Goal: Information Seeking & Learning: Find specific fact

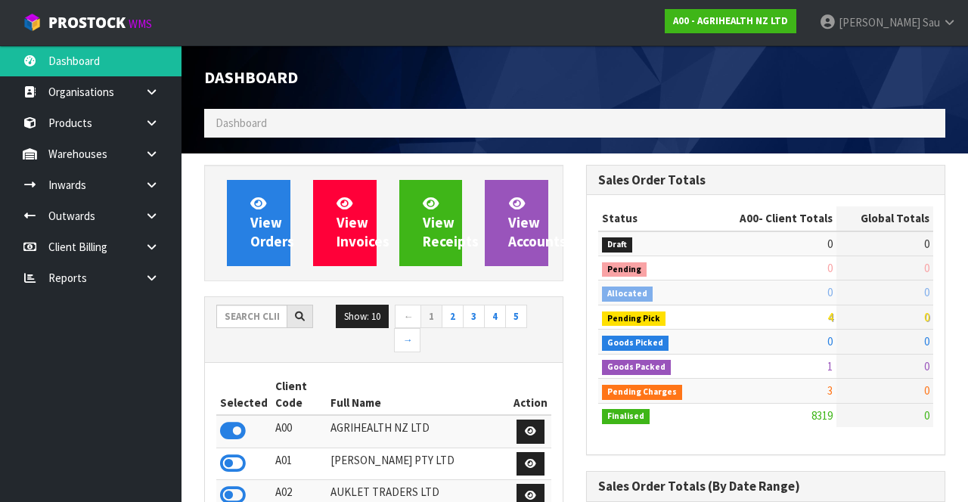
scroll to position [1205, 381]
click at [240, 310] on input "text" at bounding box center [251, 316] width 71 height 23
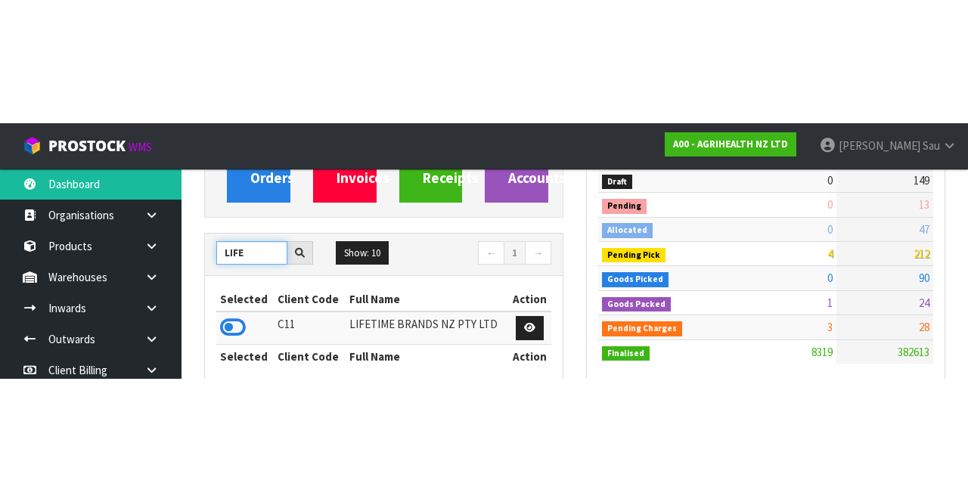
scroll to position [187, 0]
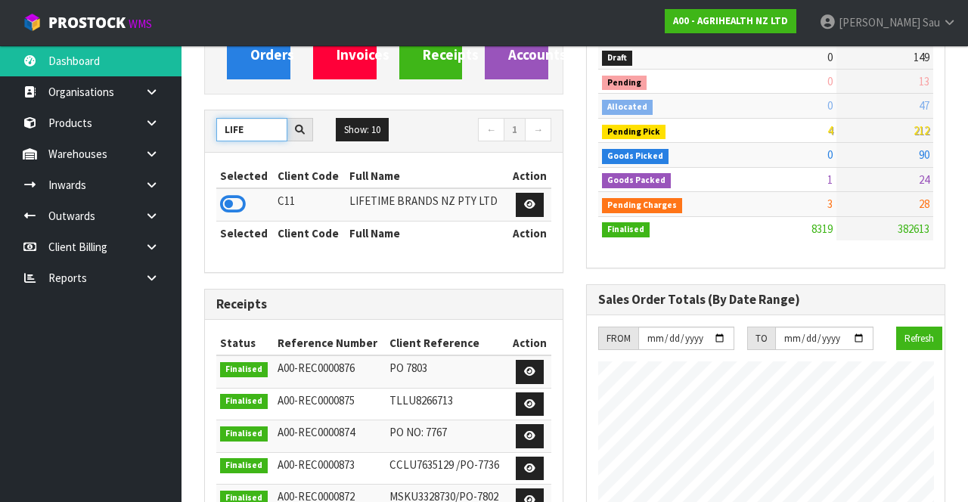
type input "LIFE"
click at [236, 194] on icon at bounding box center [233, 204] width 26 height 23
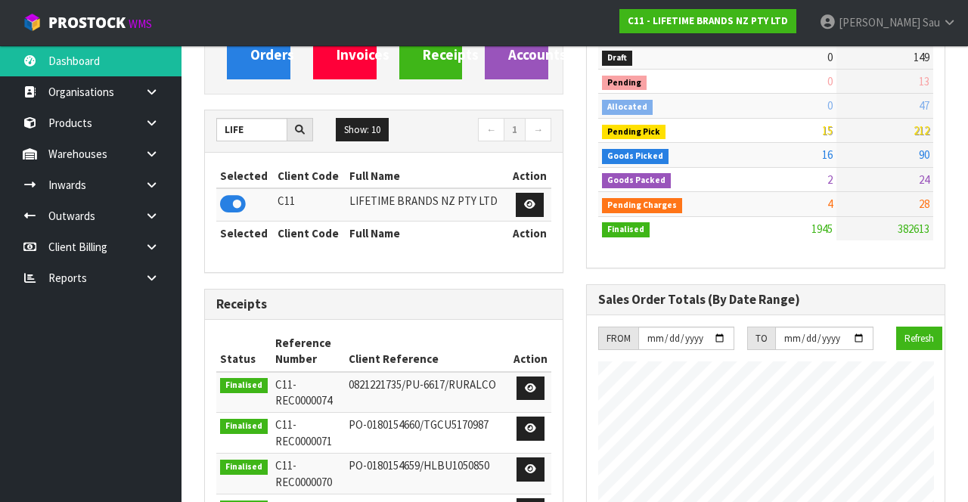
scroll to position [1318, 381]
click at [146, 160] on link at bounding box center [157, 153] width 48 height 31
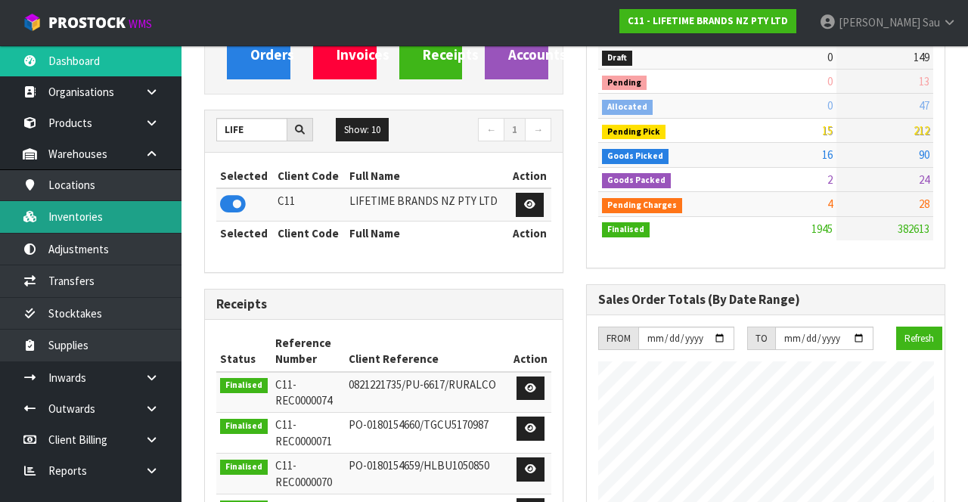
click at [60, 213] on link "Inventories" at bounding box center [91, 216] width 182 height 31
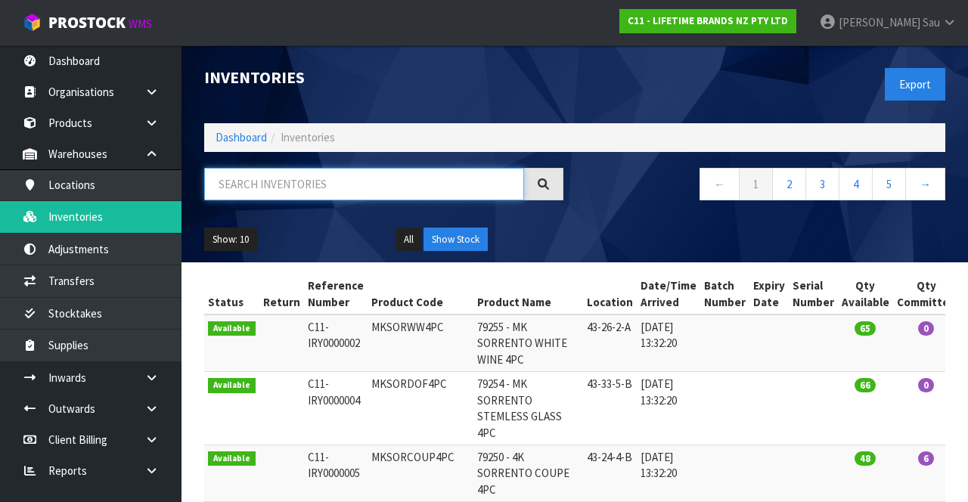
click at [249, 179] on input "text" at bounding box center [364, 184] width 320 height 33
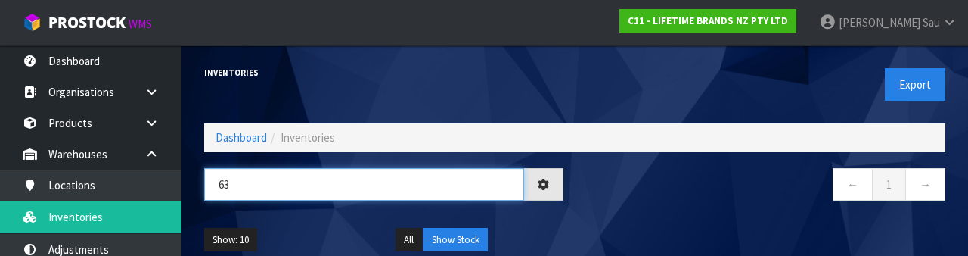
type input "6"
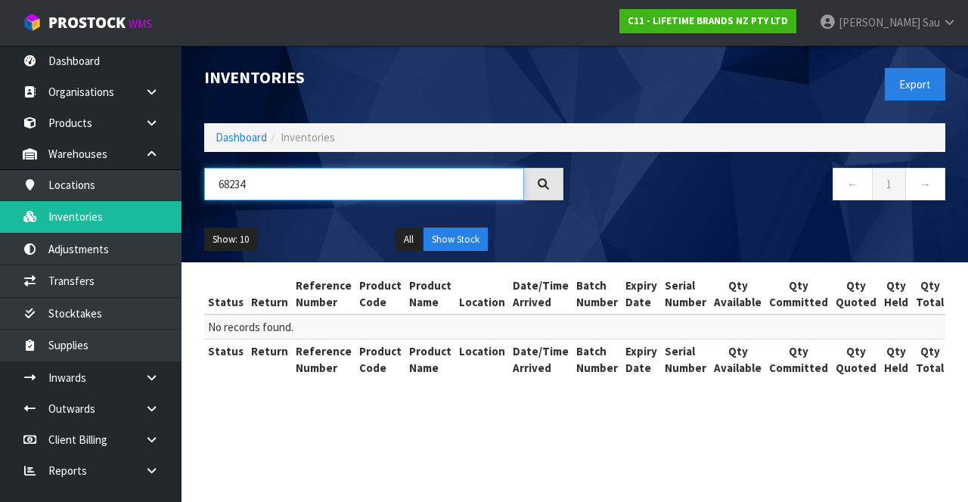
type input "68234"
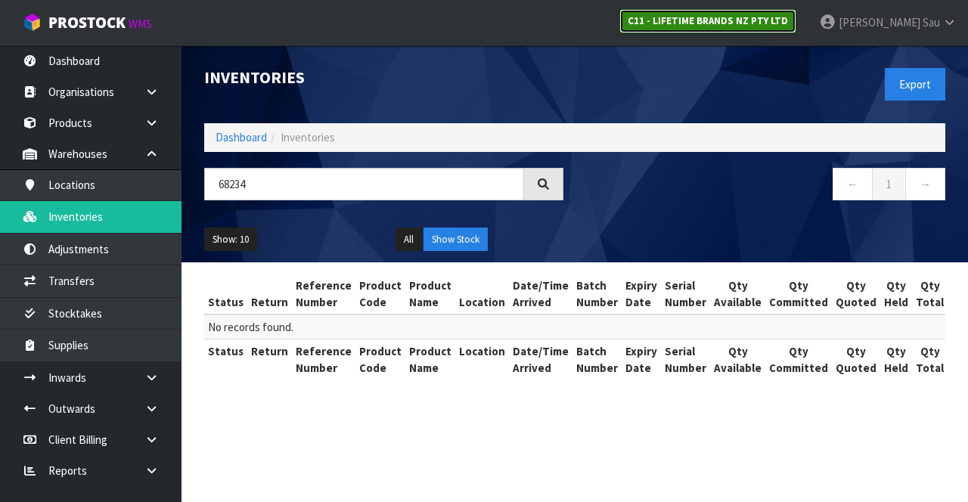
click at [728, 30] on link "C11 - LIFETIME BRANDS NZ PTY LTD" at bounding box center [708, 21] width 177 height 24
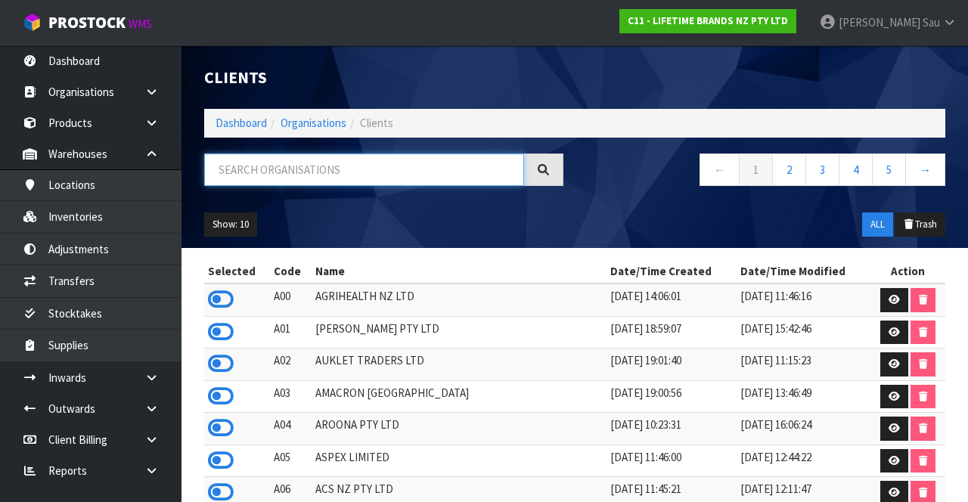
click at [259, 166] on input "text" at bounding box center [364, 170] width 320 height 33
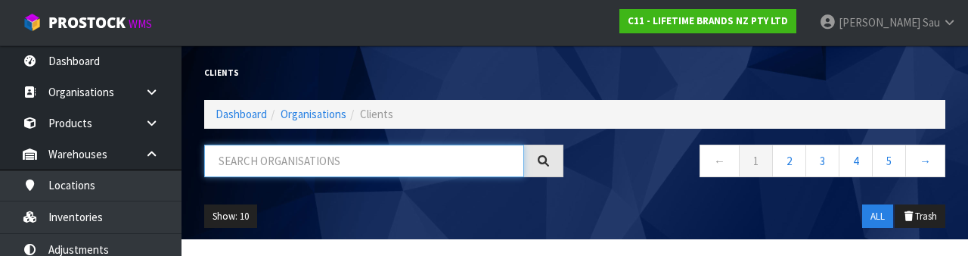
type input "S"
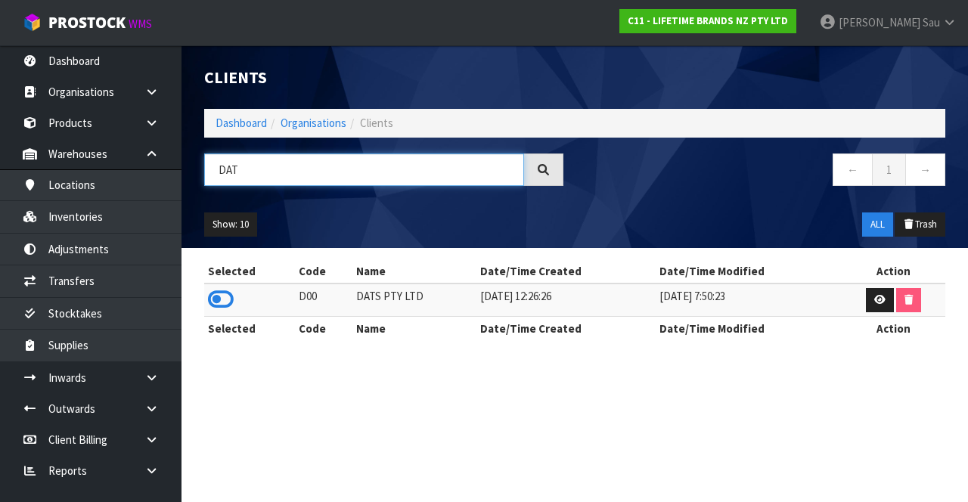
type input "DAT"
click at [229, 294] on icon at bounding box center [221, 299] width 26 height 23
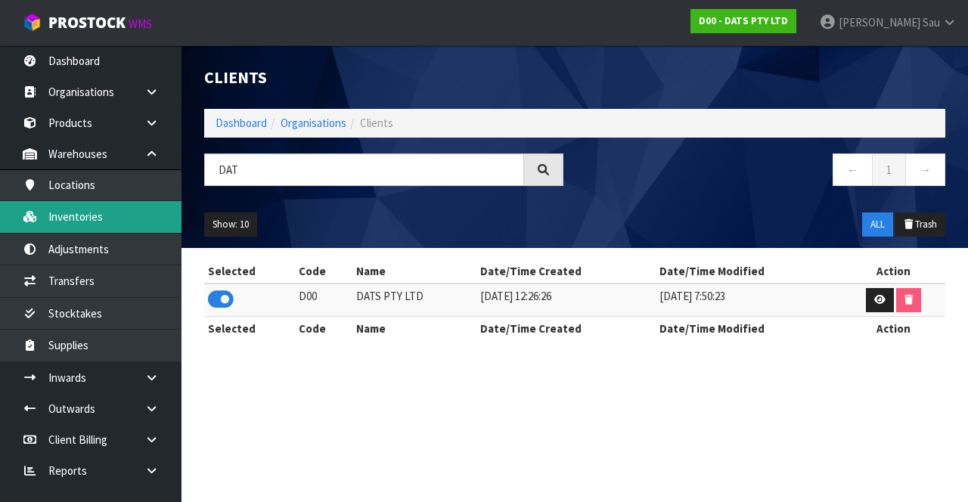
click at [58, 218] on link "Inventories" at bounding box center [91, 216] width 182 height 31
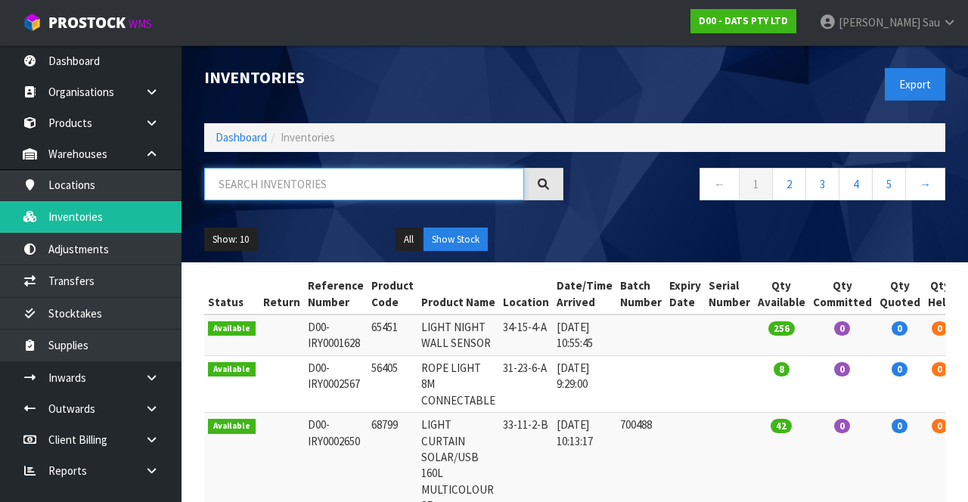
click at [248, 188] on input "text" at bounding box center [364, 184] width 320 height 33
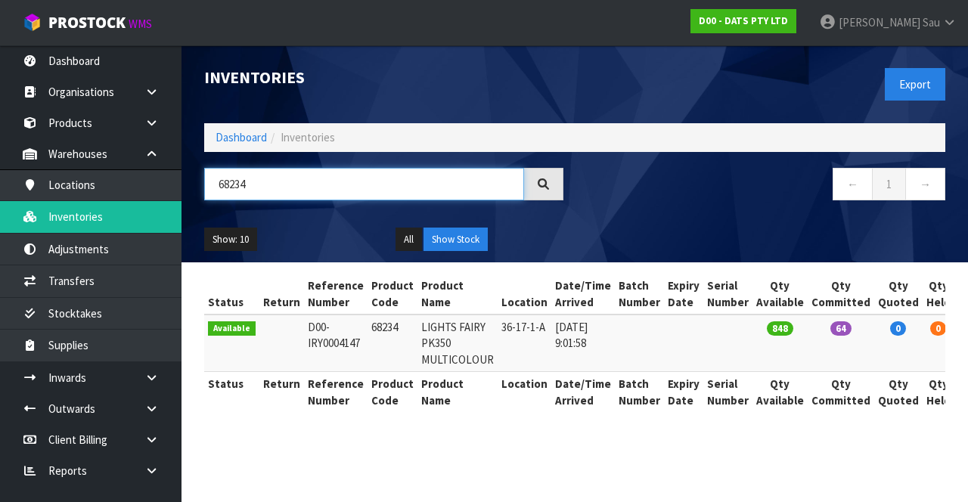
click at [370, 179] on input "68234" at bounding box center [364, 184] width 320 height 33
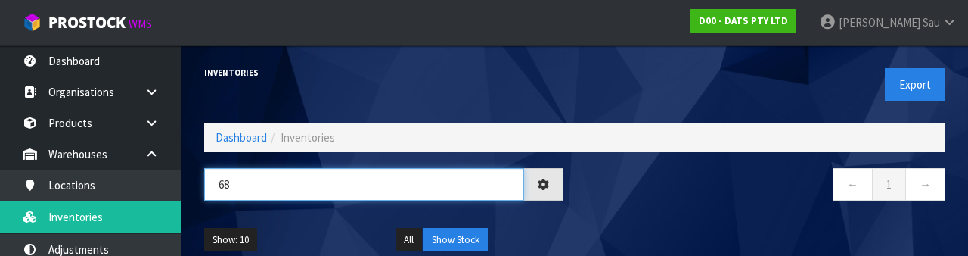
type input "6"
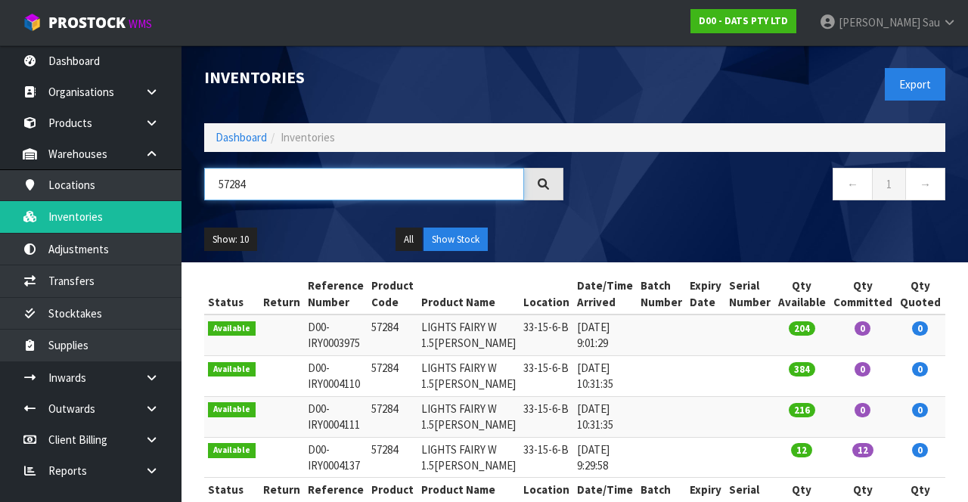
click at [352, 188] on input "57284" at bounding box center [364, 184] width 320 height 33
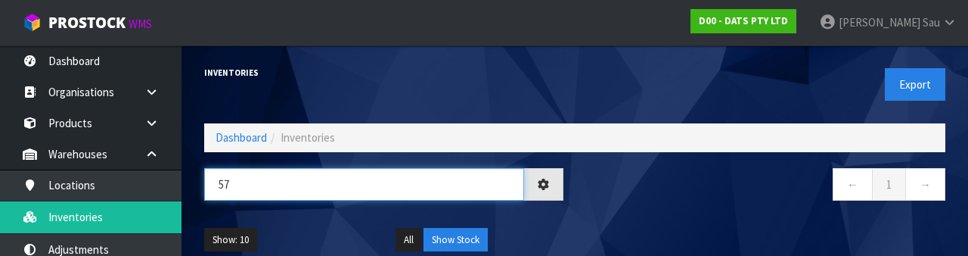
type input "5"
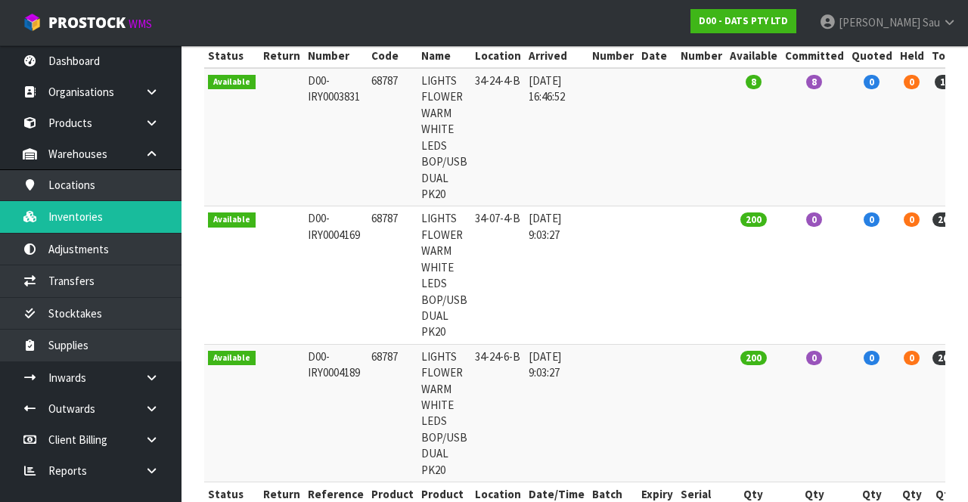
type input "68787"
copy td "68787"
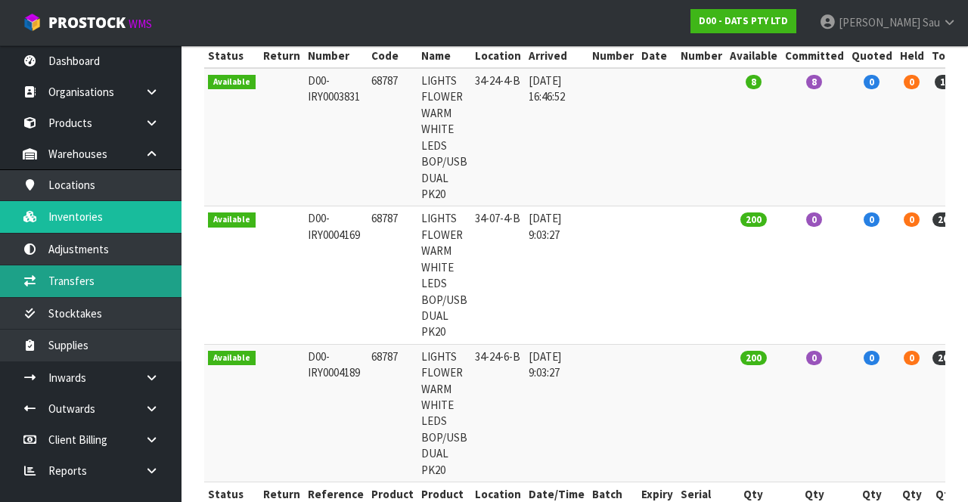
click at [99, 280] on link "Transfers" at bounding box center [91, 281] width 182 height 31
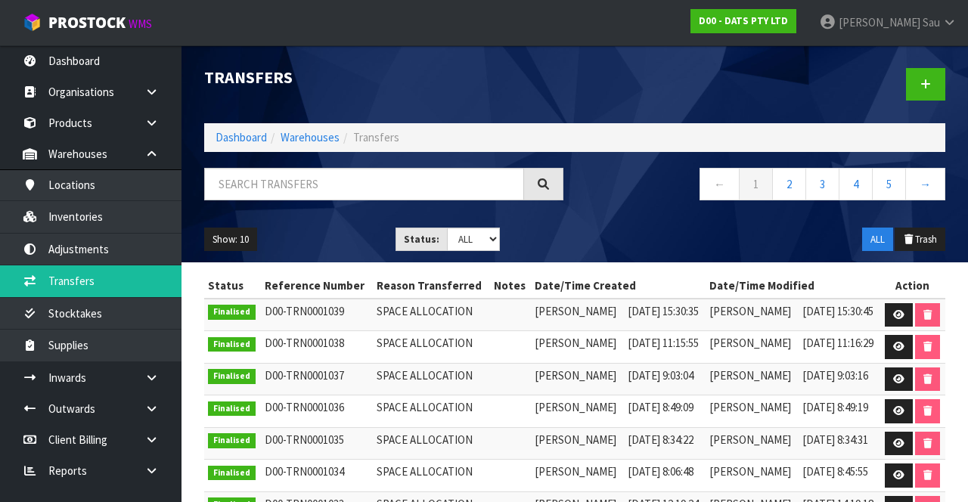
click at [929, 20] on span "Sau" at bounding box center [931, 22] width 17 height 14
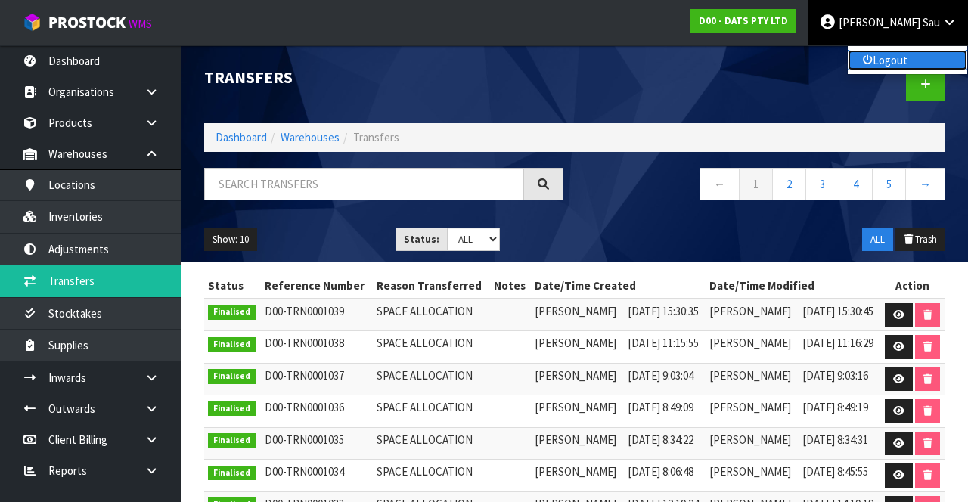
click at [910, 53] on link "Logout" at bounding box center [908, 60] width 120 height 20
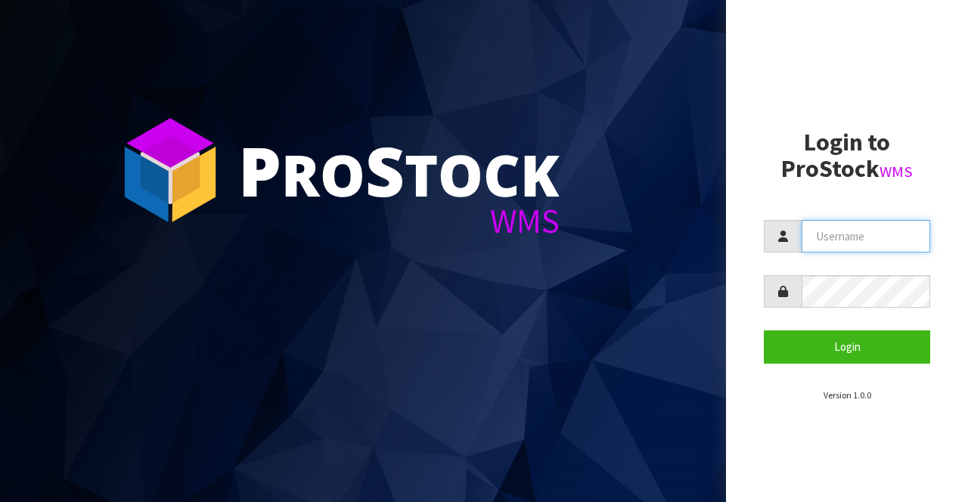
click at [854, 235] on input "text" at bounding box center [866, 236] width 129 height 33
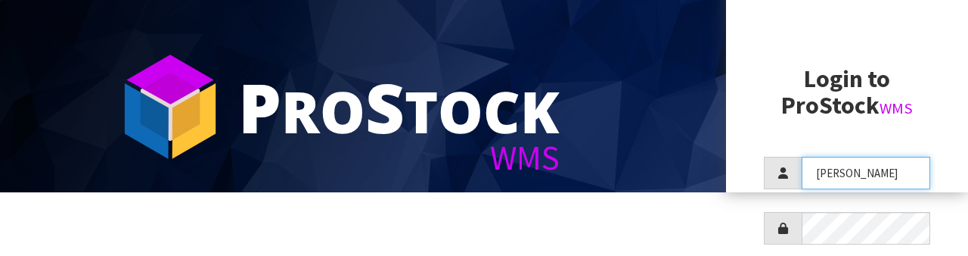
scroll to position [61, 0]
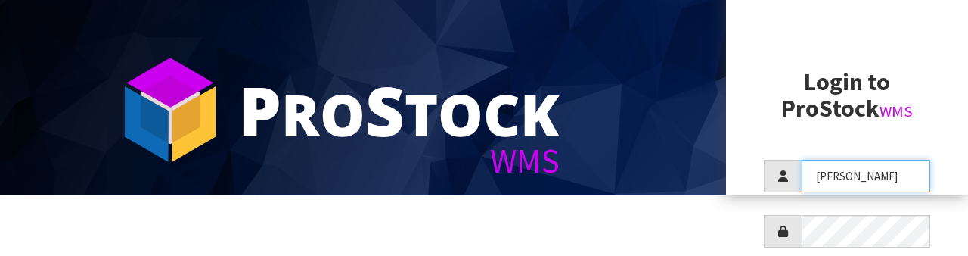
type input "Raj"
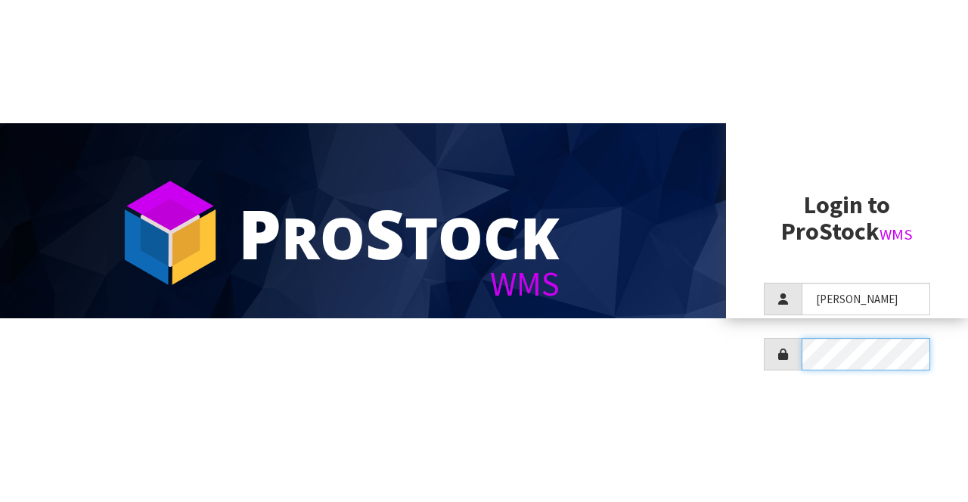
scroll to position [0, 0]
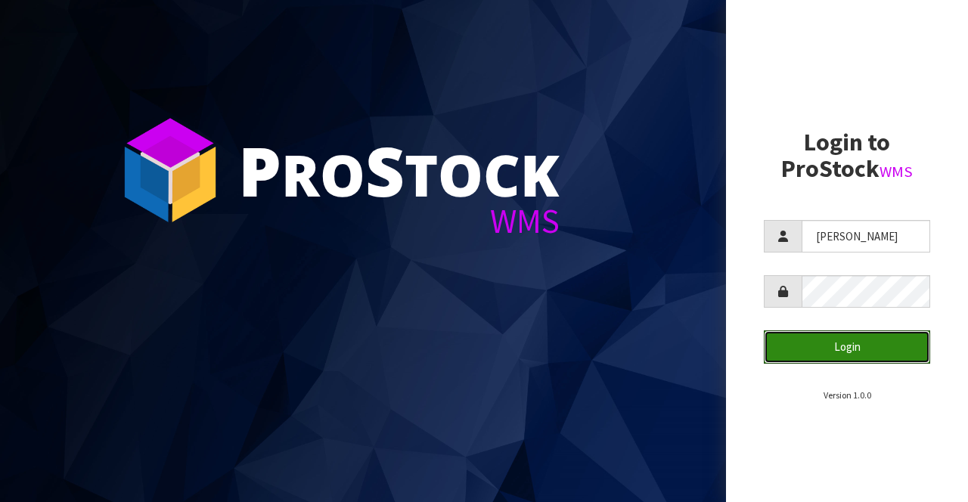
click at [854, 351] on button "Login" at bounding box center [847, 347] width 166 height 33
